Goal: Check status

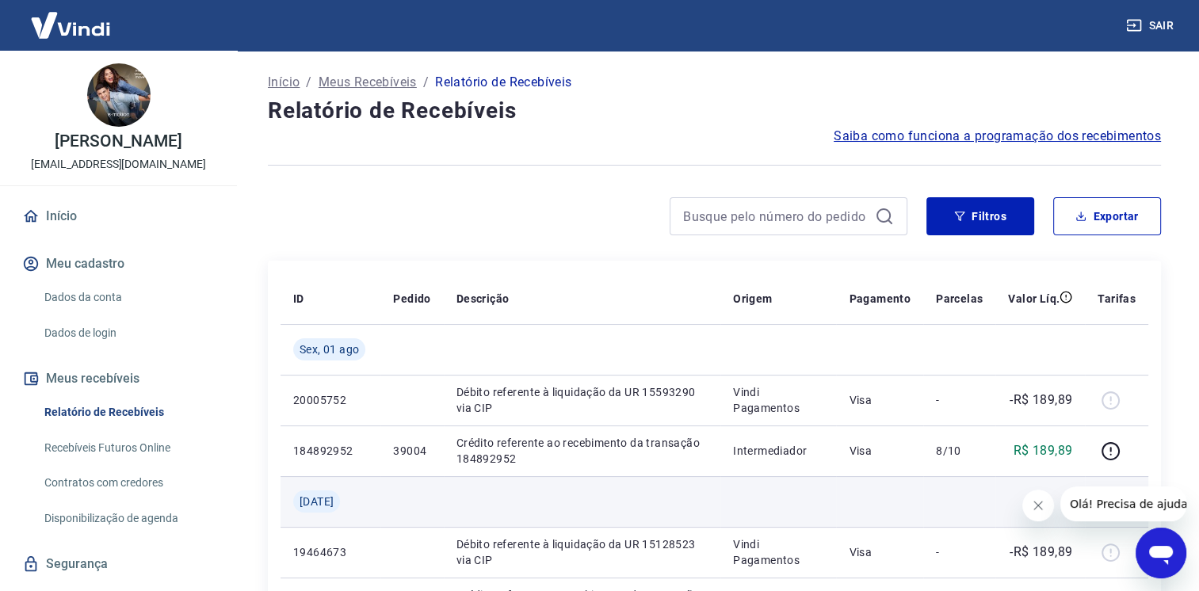
click at [1011, 516] on td at bounding box center [1040, 501] width 90 height 51
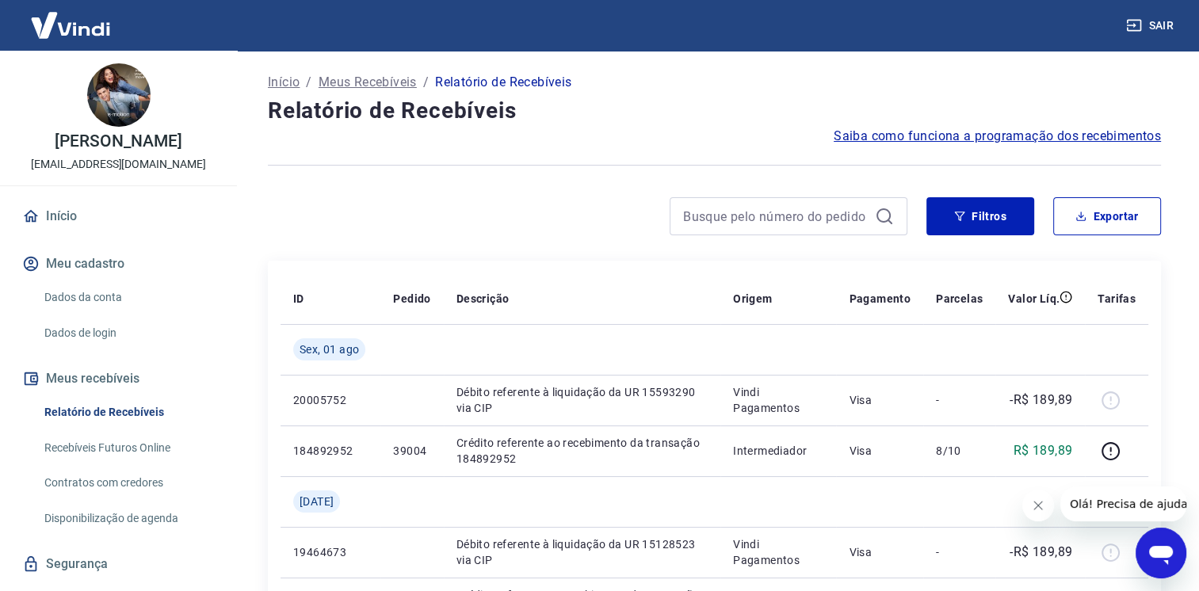
click at [1033, 509] on icon "Fechar mensagem da empresa" at bounding box center [1038, 505] width 13 height 13
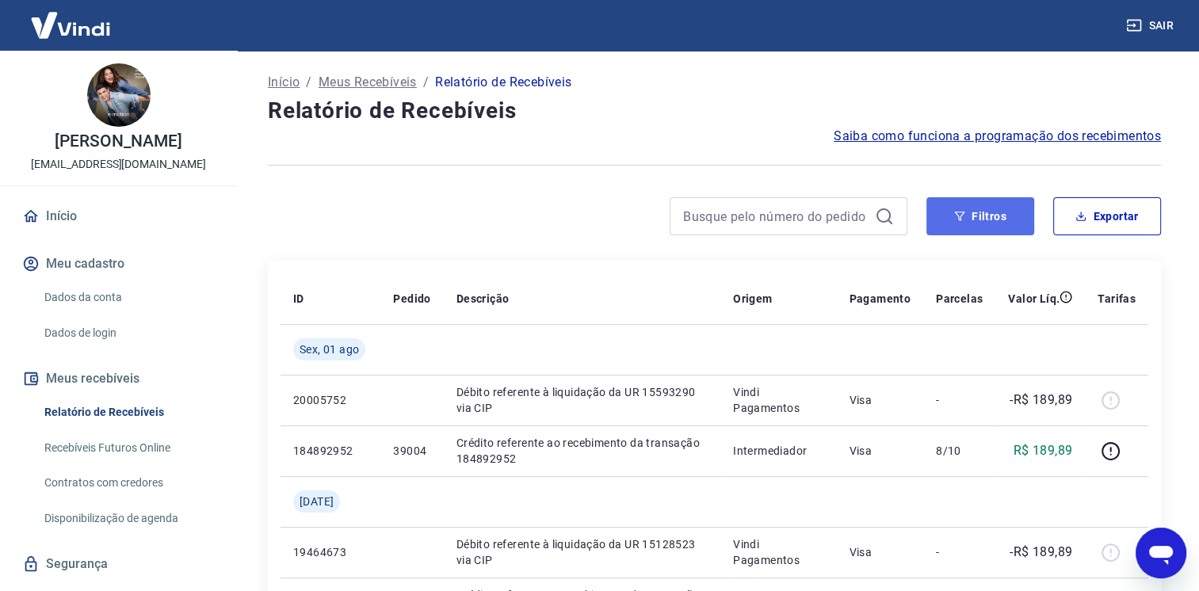
click at [973, 210] on button "Filtros" at bounding box center [980, 216] width 108 height 38
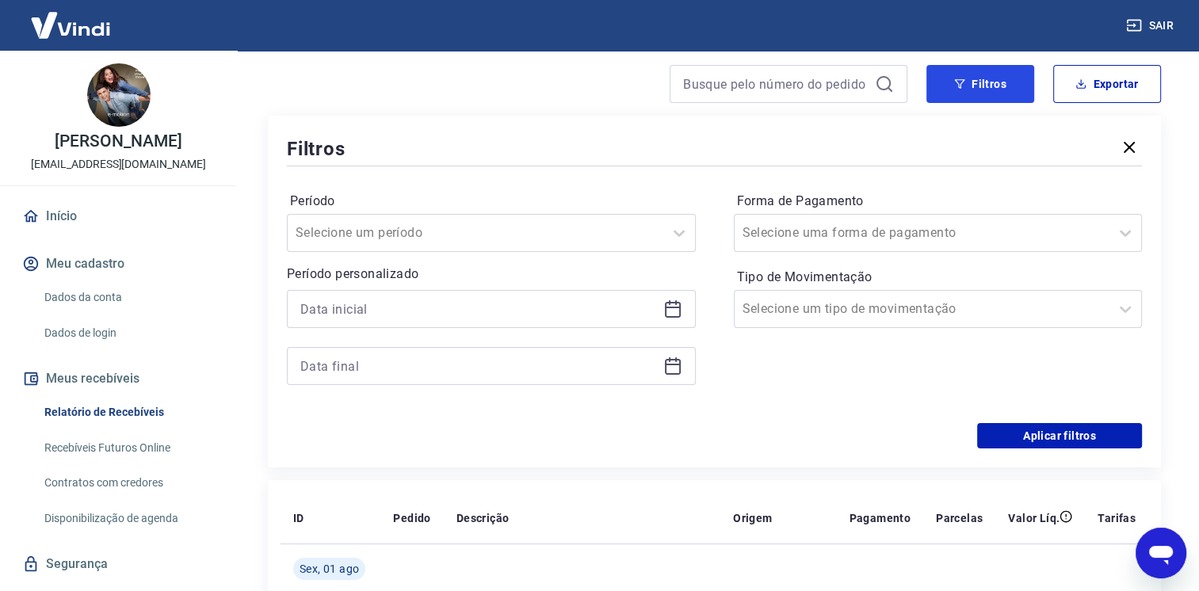
scroll to position [158, 0]
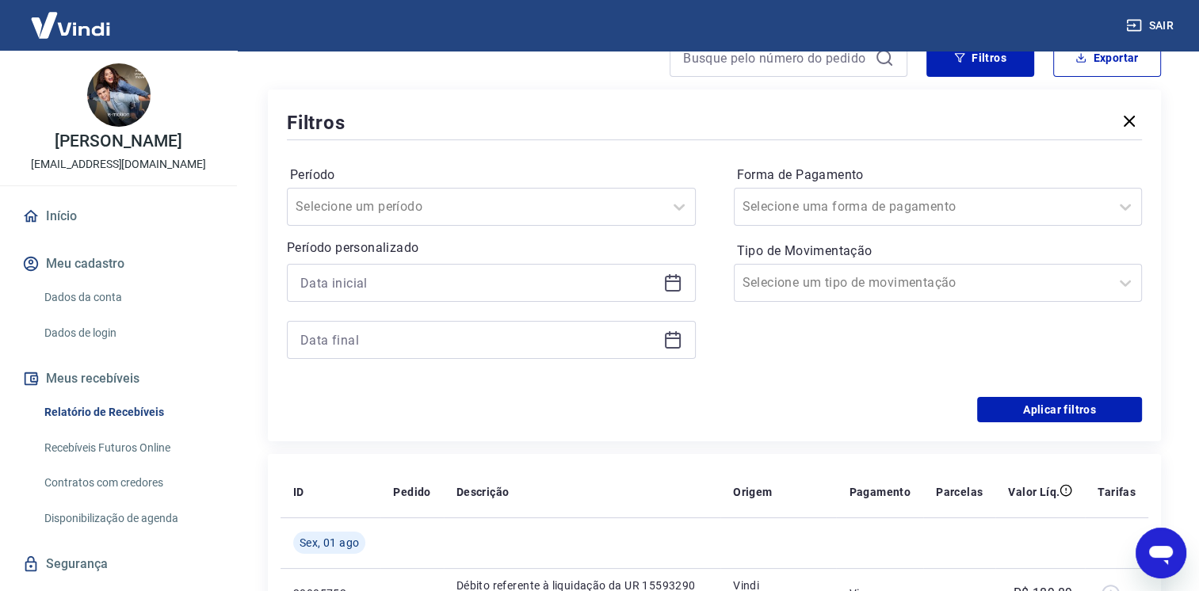
click at [676, 287] on icon at bounding box center [672, 282] width 19 height 19
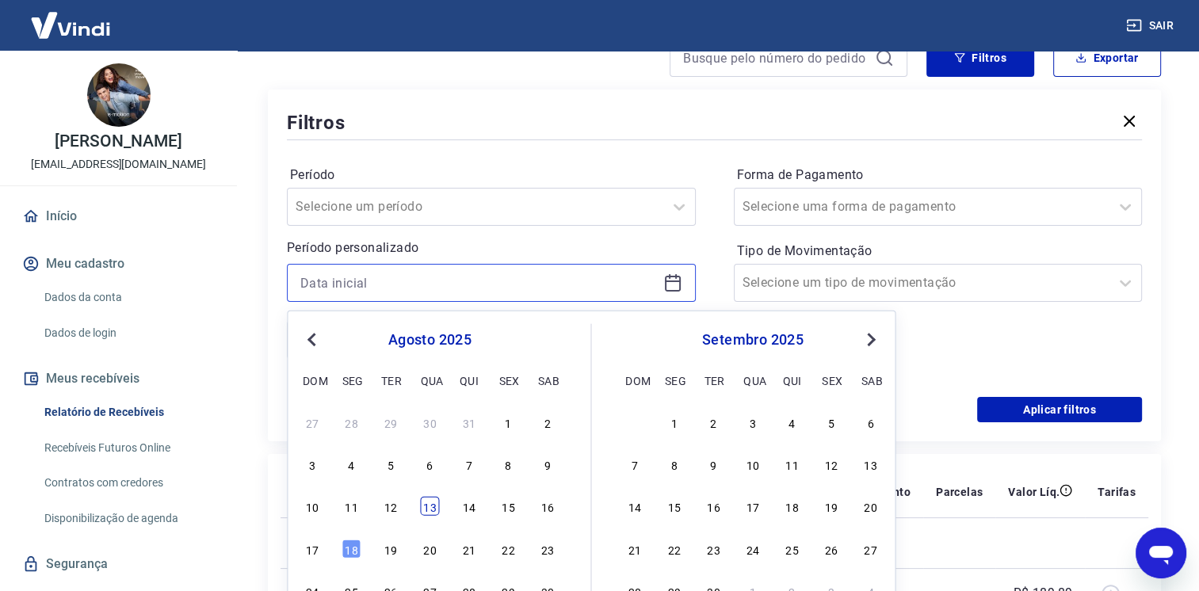
scroll to position [238, 0]
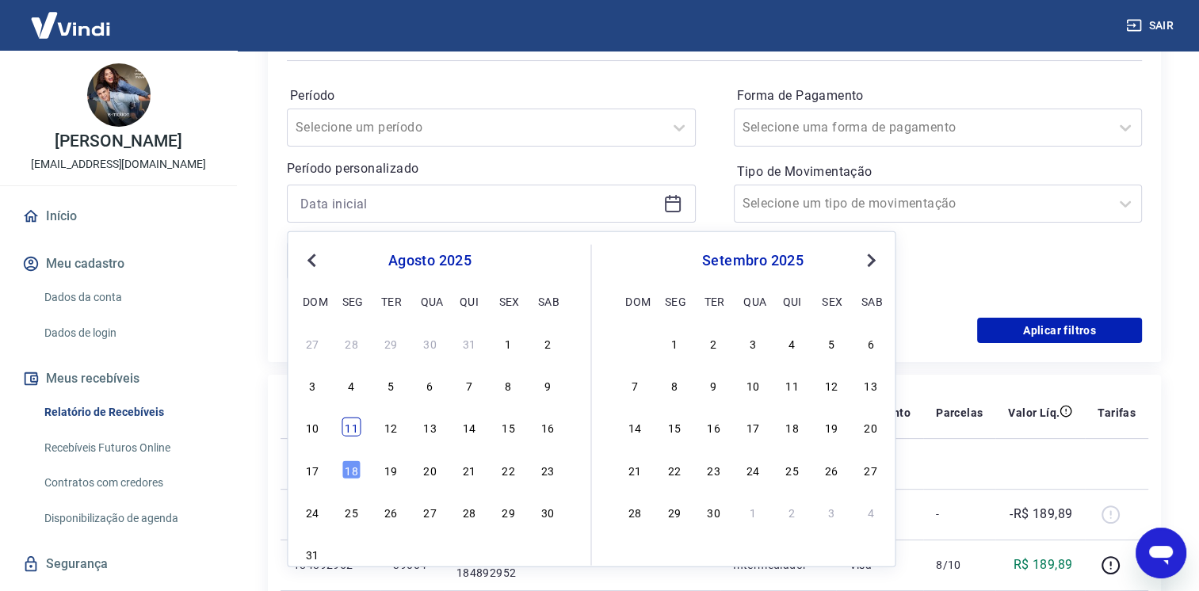
click at [358, 433] on div "11" at bounding box center [351, 427] width 19 height 19
type input "[DATE]"
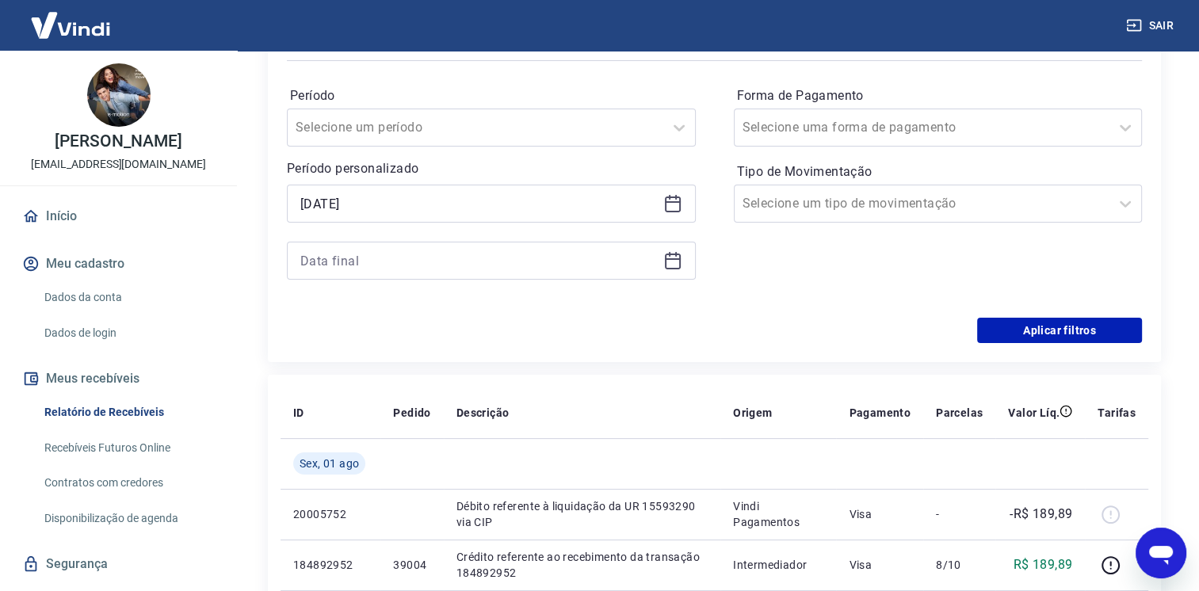
click at [671, 262] on icon at bounding box center [672, 260] width 19 height 19
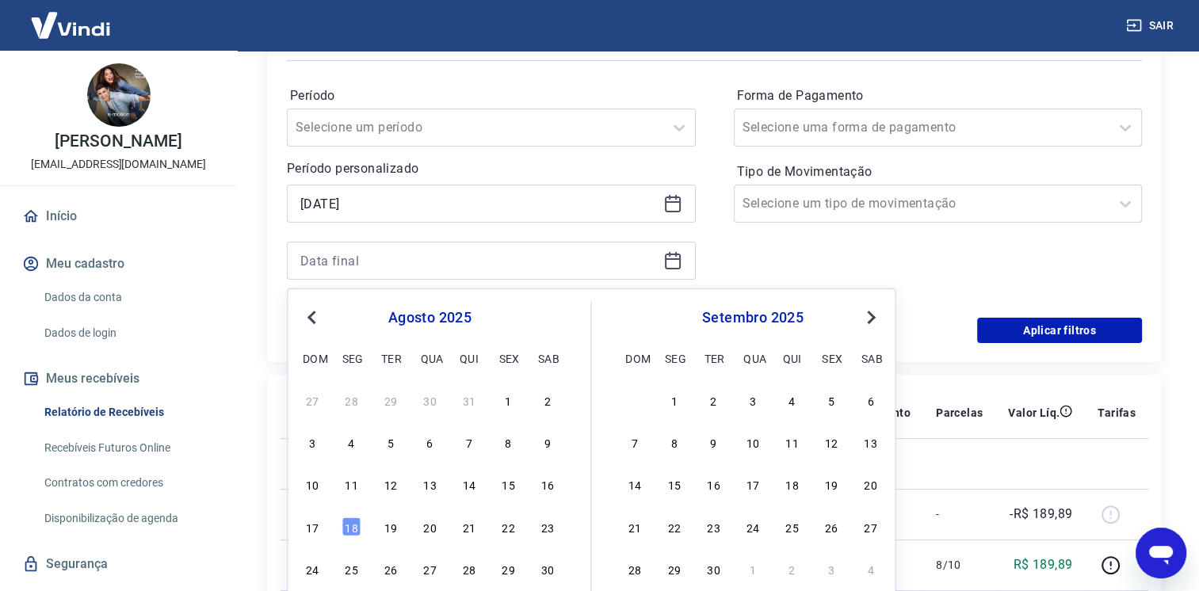
drag, startPoint x: 315, startPoint y: 522, endPoint x: 701, endPoint y: 336, distance: 427.8
click at [315, 522] on div "17" at bounding box center [312, 526] width 19 height 19
type input "[DATE]"
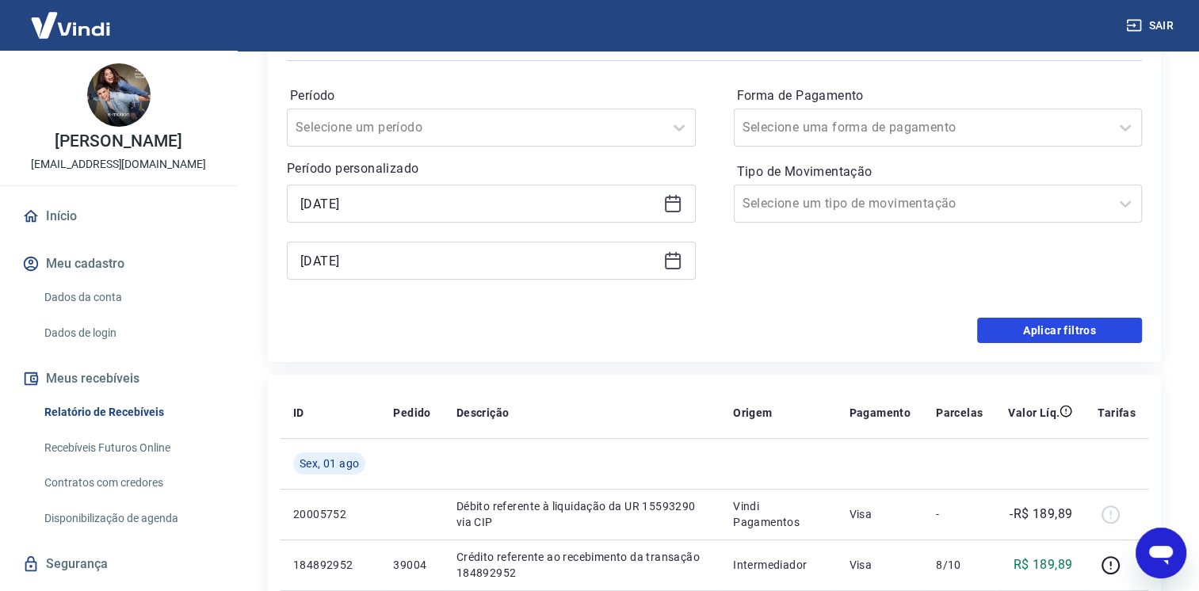
click at [1042, 340] on button "Aplicar filtros" at bounding box center [1059, 330] width 165 height 25
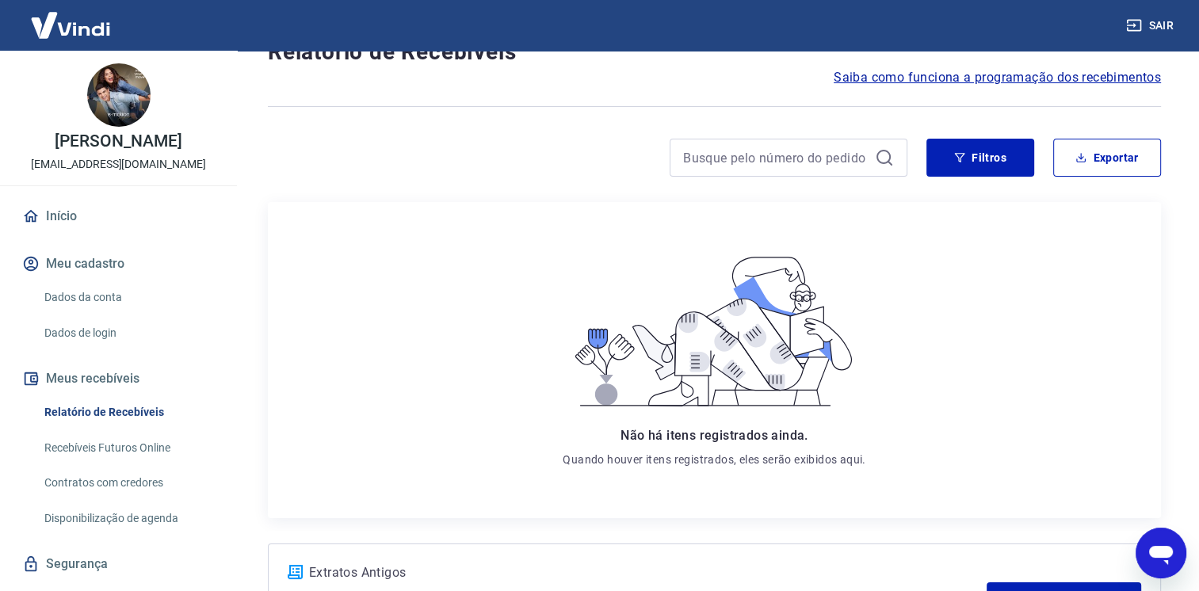
scroll to position [79, 0]
